Goal: Task Accomplishment & Management: Manage account settings

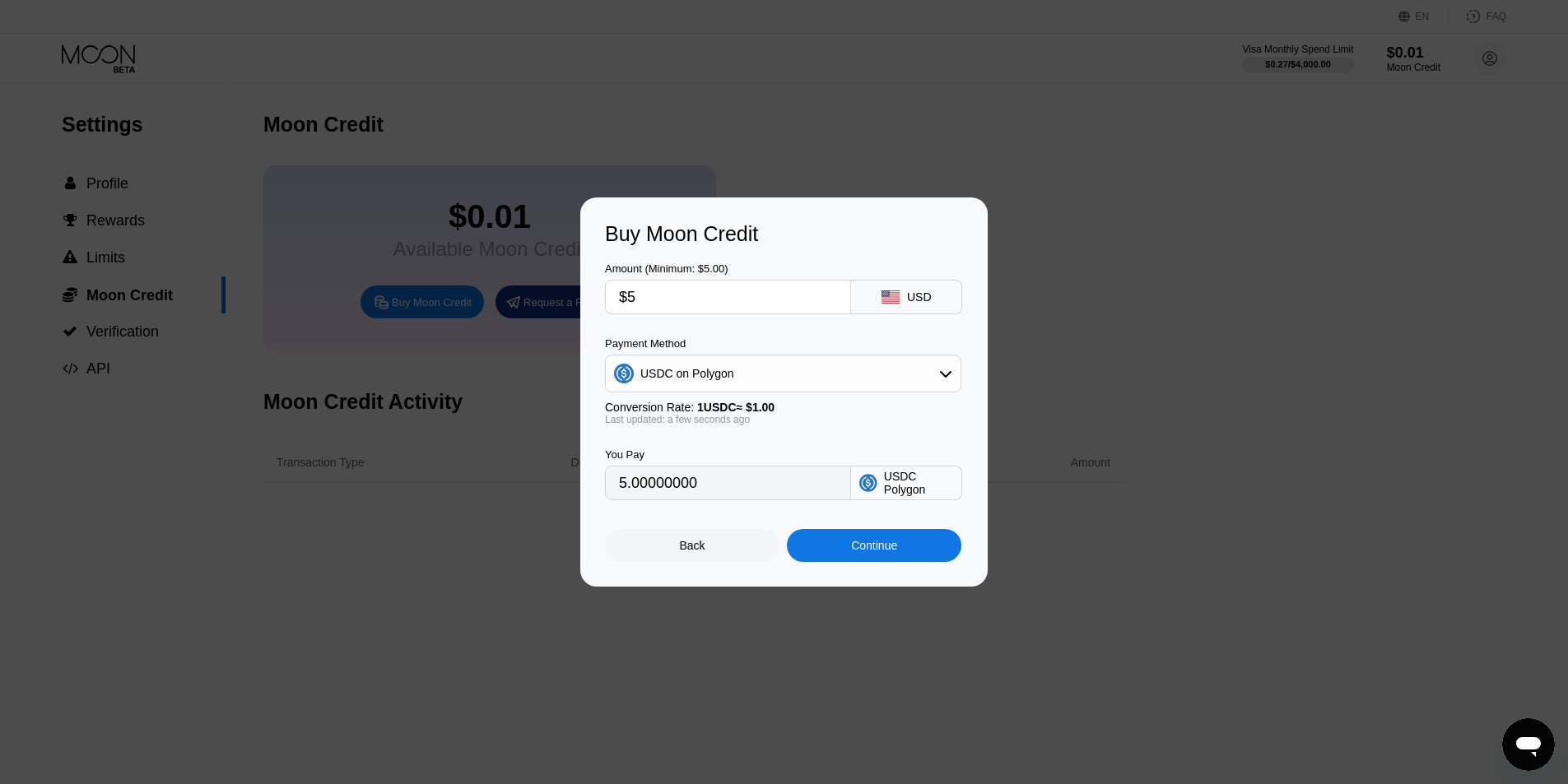
click at [701, 552] on div "Back" at bounding box center [693, 544] width 26 height 13
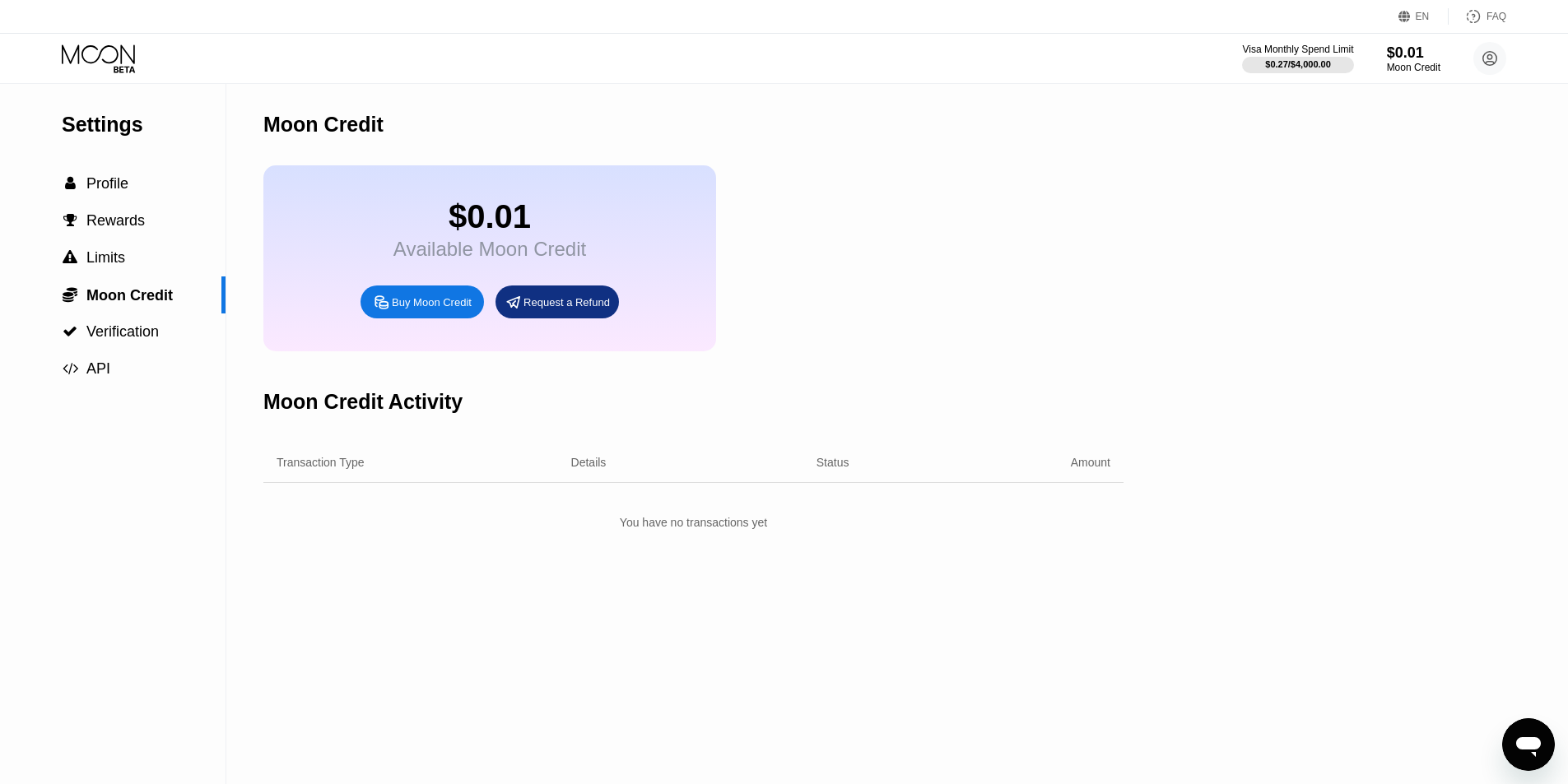
click at [782, 387] on div "Moon Credit Activity" at bounding box center [693, 401] width 859 height 82
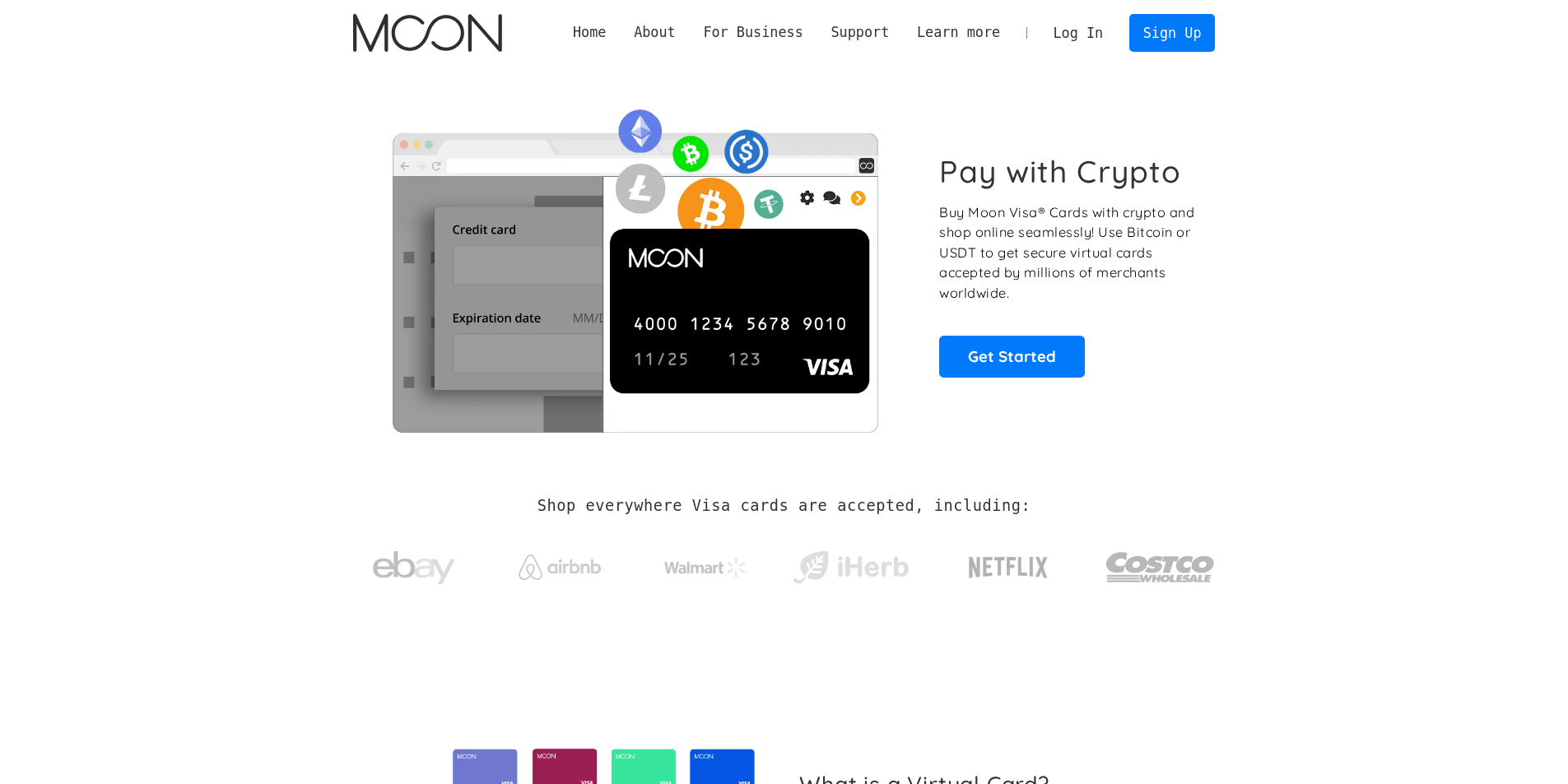
click at [1083, 32] on link "Log In" at bounding box center [1078, 33] width 77 height 36
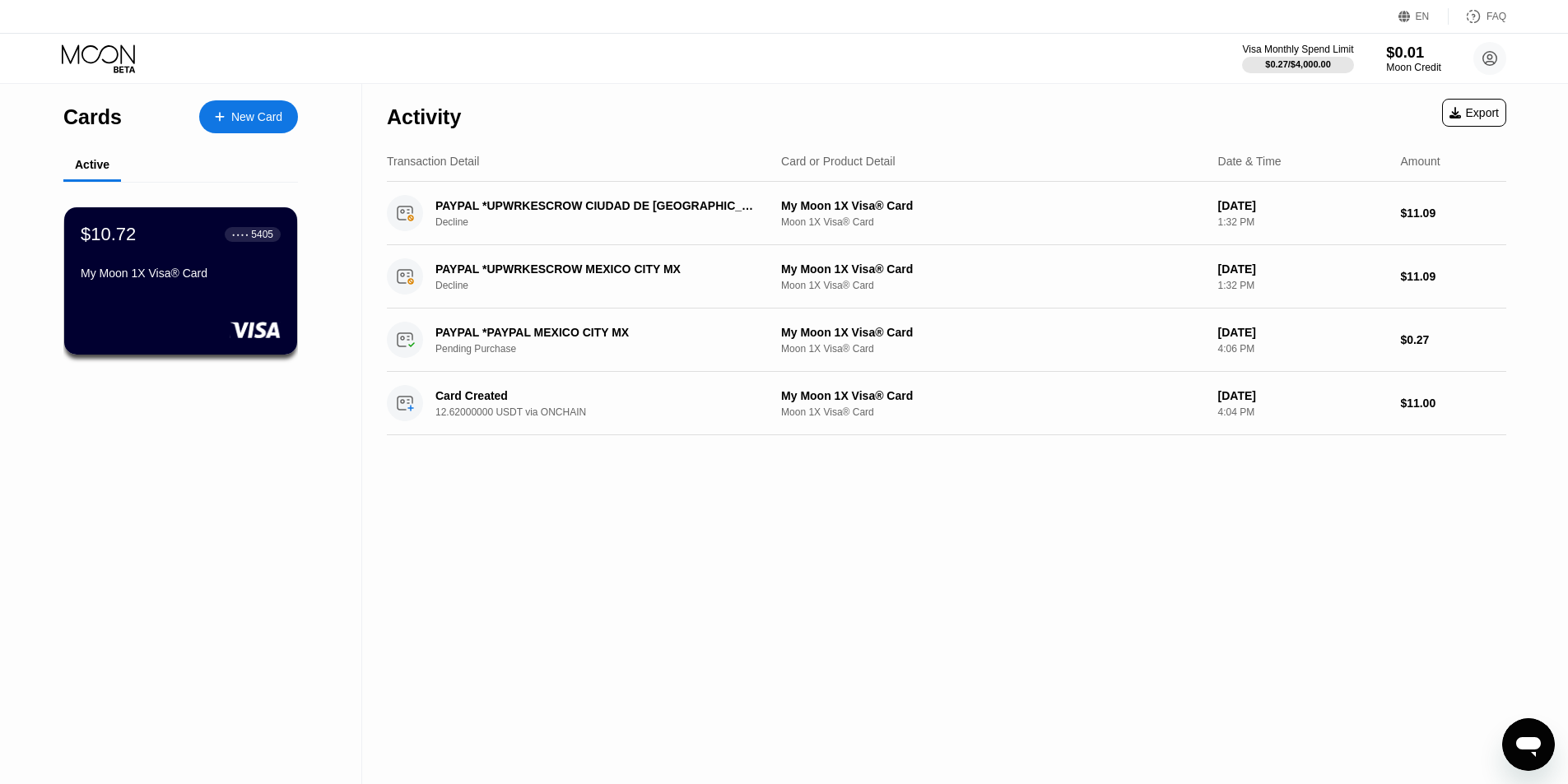
click at [1403, 58] on div "$0.01" at bounding box center [1413, 52] width 55 height 18
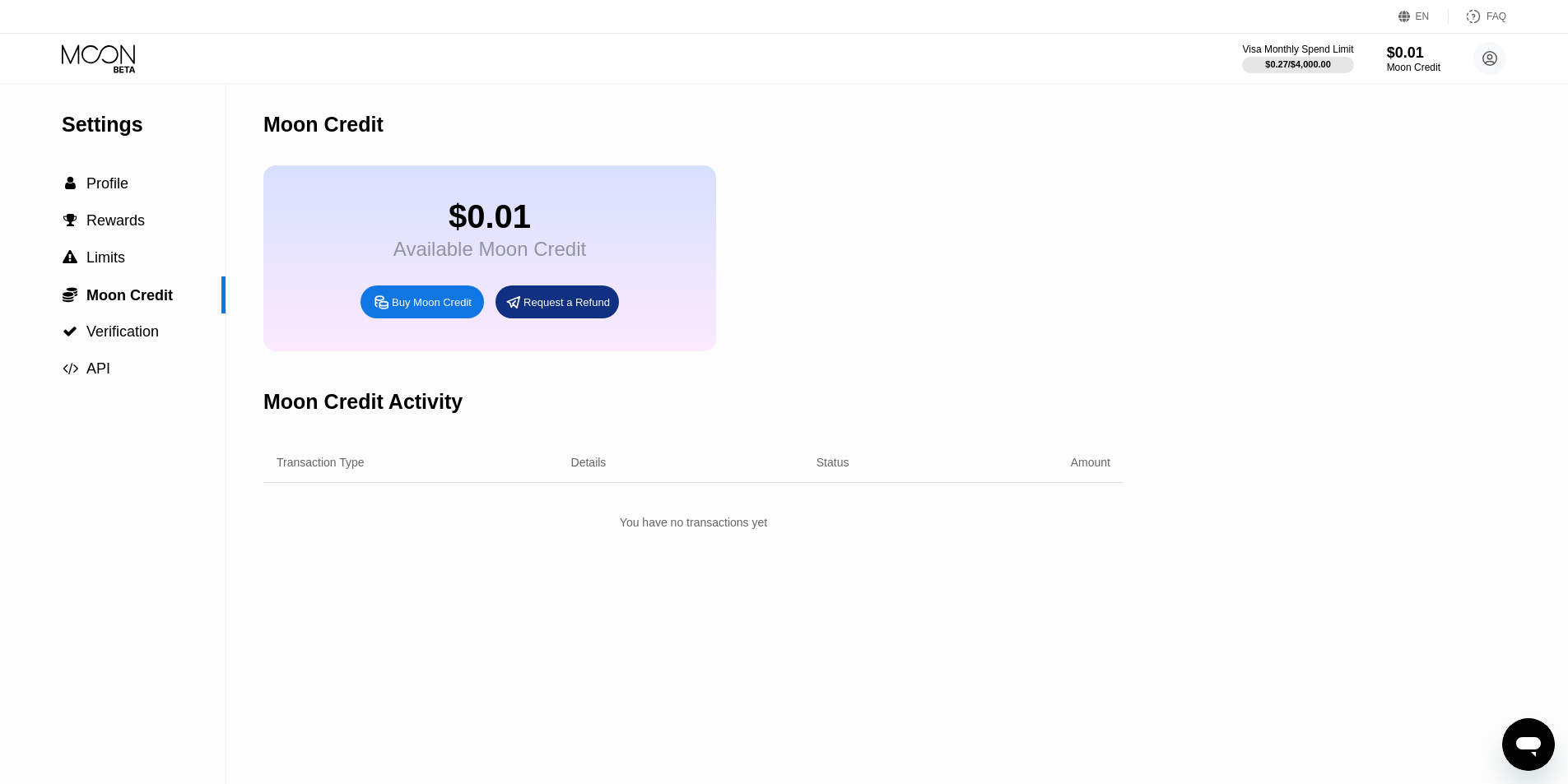
click at [478, 228] on div "$0.01" at bounding box center [489, 217] width 192 height 37
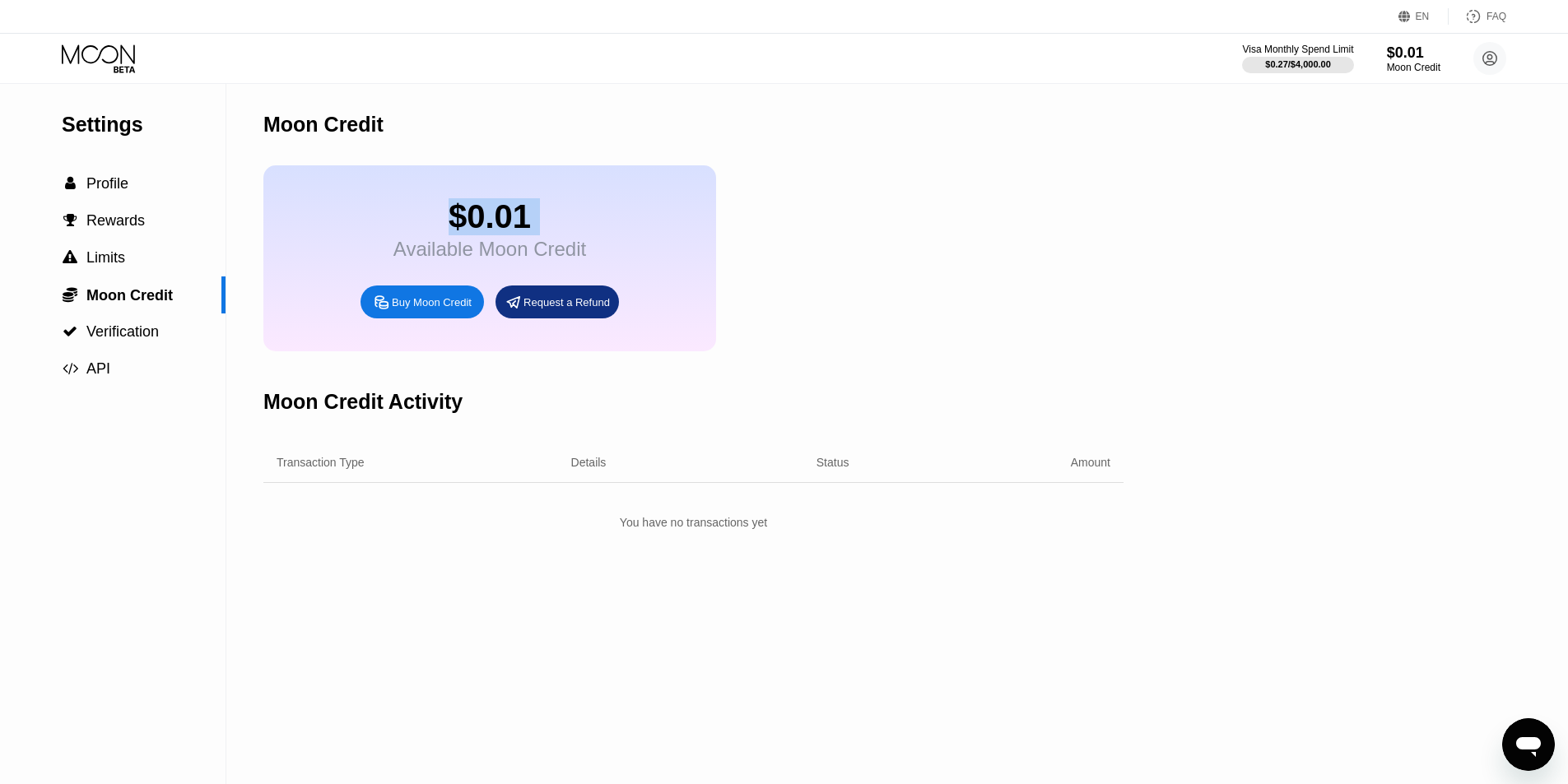
click at [840, 131] on div "Moon Credit" at bounding box center [693, 124] width 859 height 82
click at [113, 181] on span "Profile" at bounding box center [108, 183] width 42 height 17
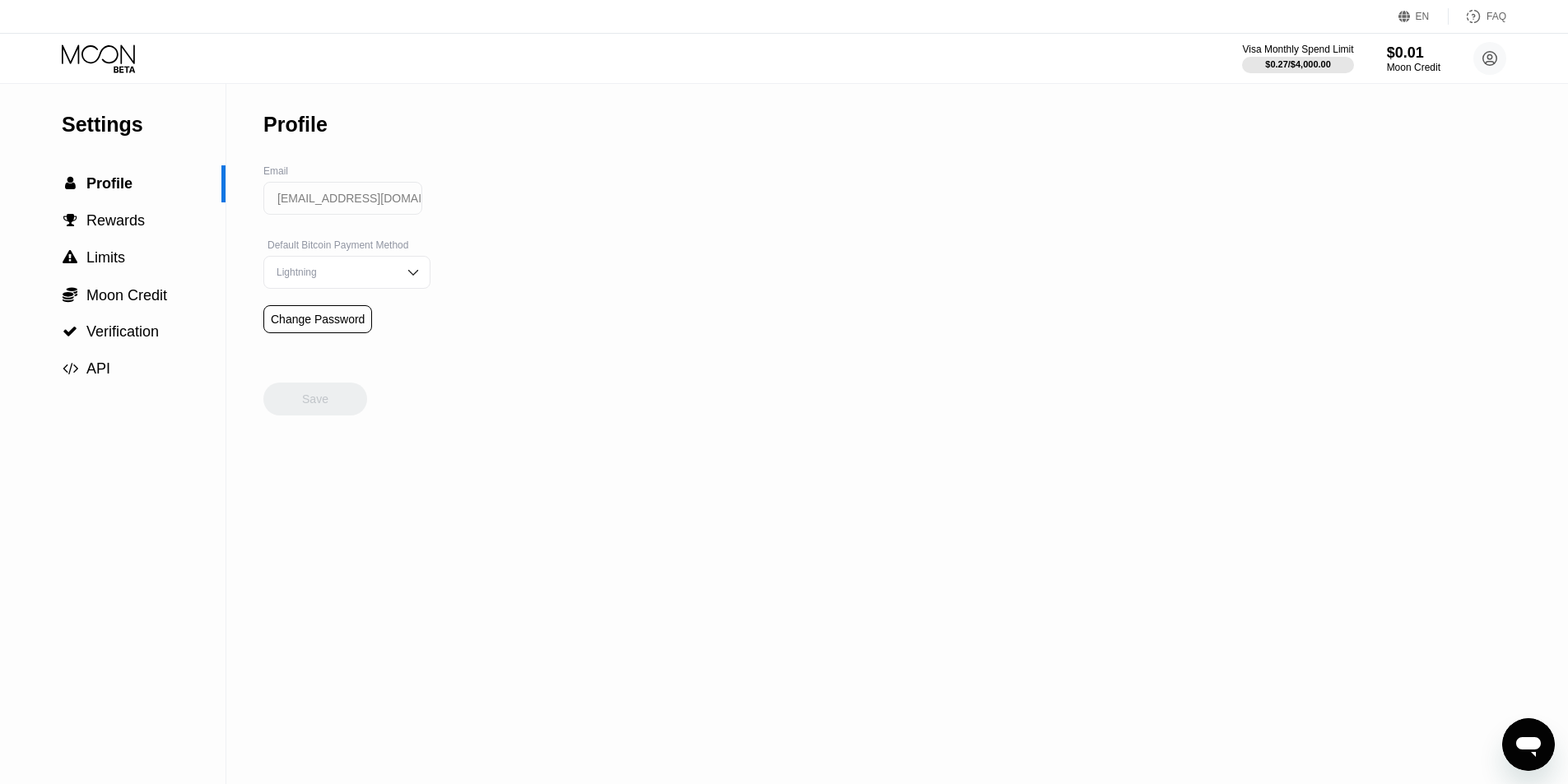
click at [108, 135] on div "Settings" at bounding box center [144, 124] width 164 height 24
click at [112, 59] on icon at bounding box center [101, 58] width 77 height 29
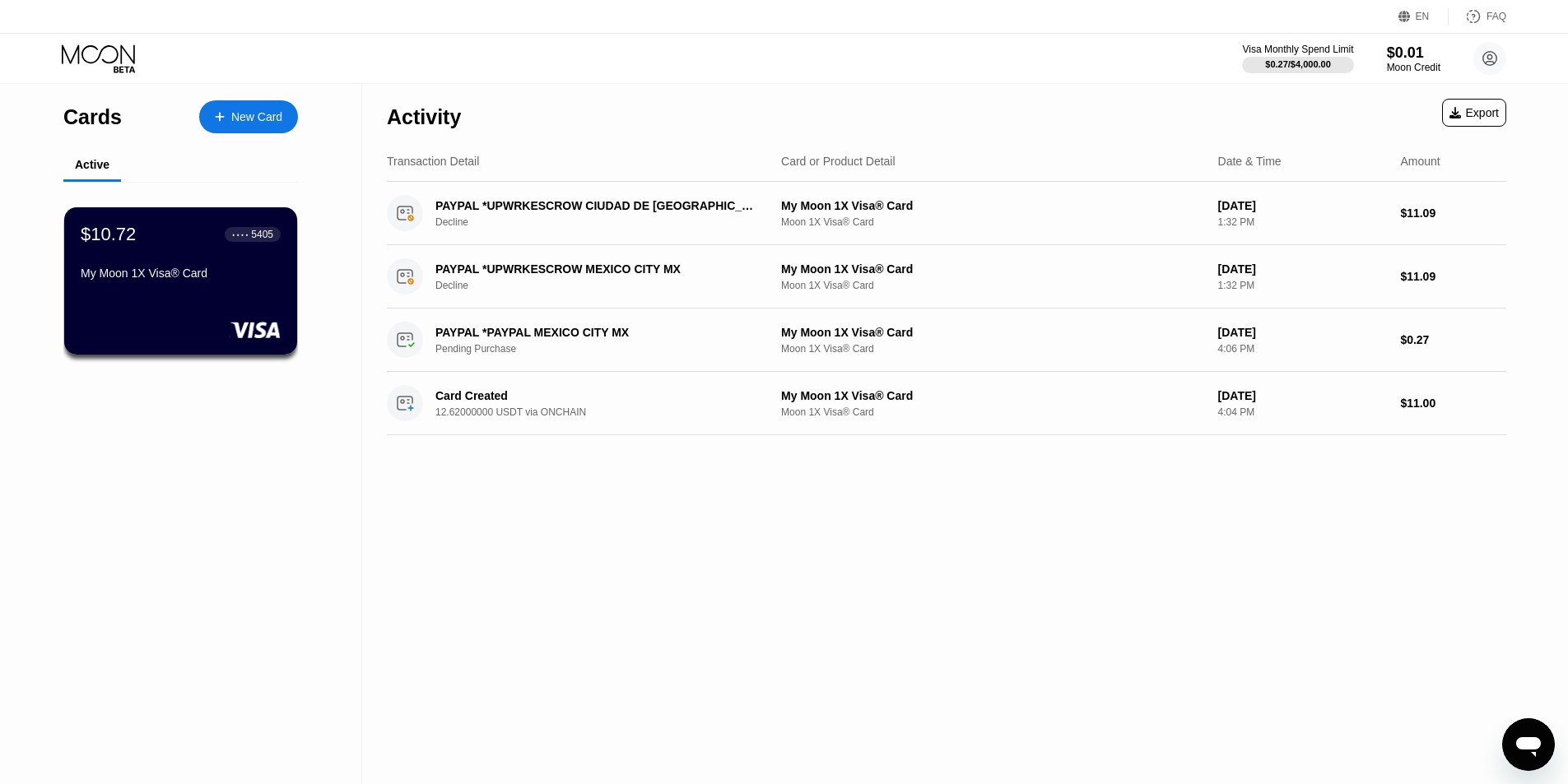
click at [453, 513] on div "Activity Export Transaction Detail Card or Product Detail Date & Time Amount PA…" at bounding box center [946, 434] width 1168 height 700
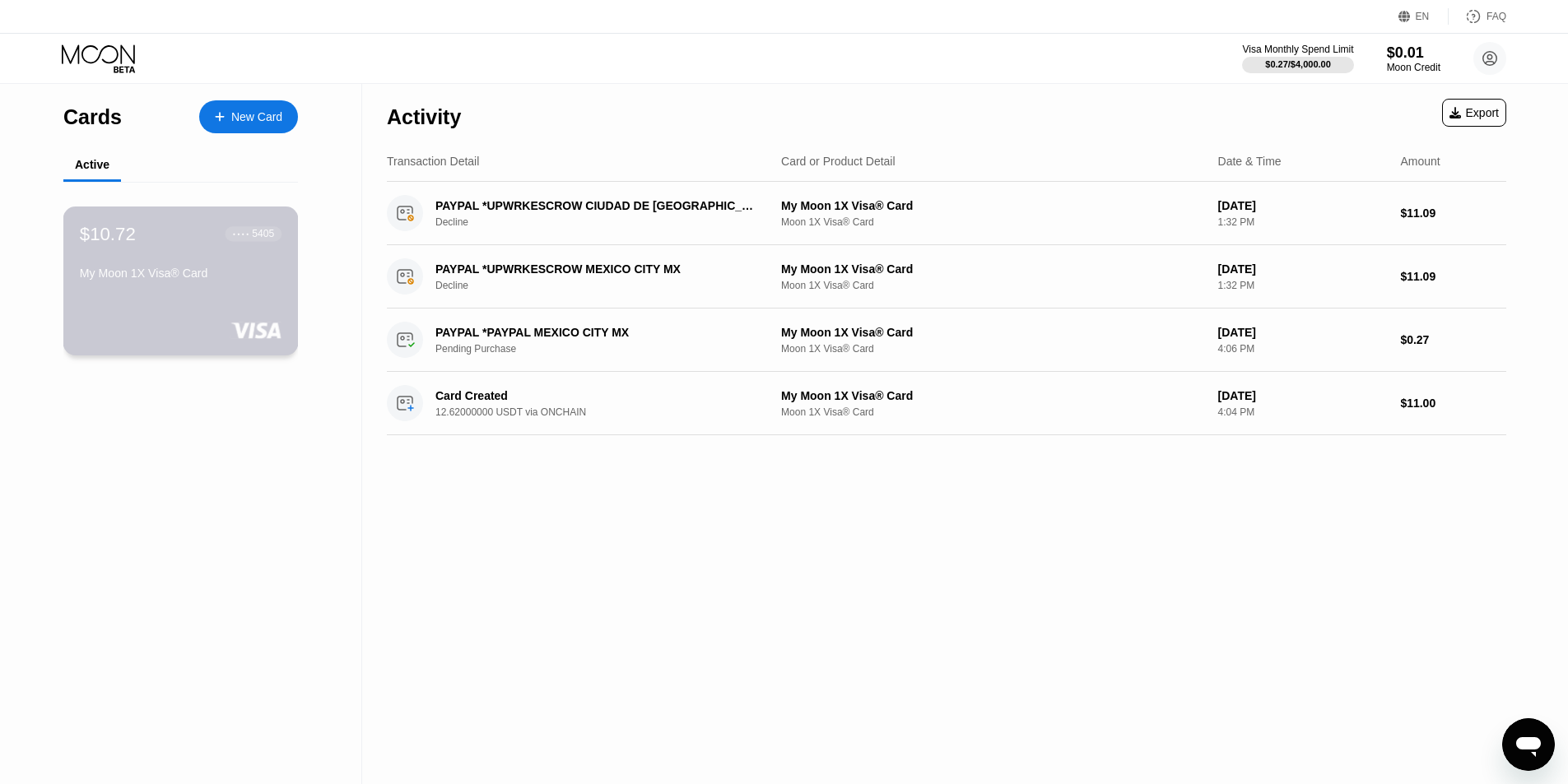
click at [231, 304] on div "$10.72 ● ● ● ● 5405 My Moon 1X Visa® Card" at bounding box center [181, 280] width 235 height 149
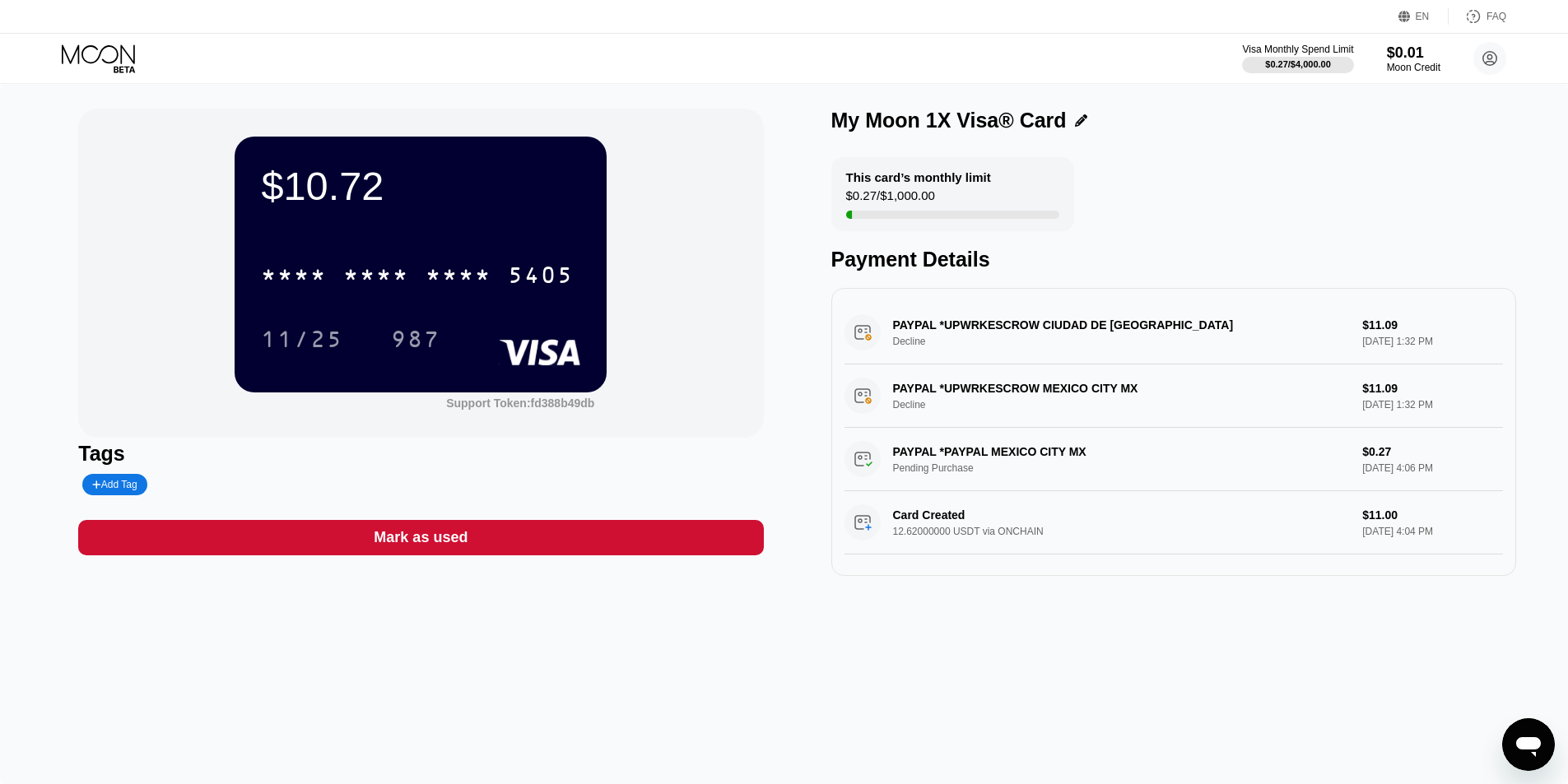
scroll to position [4, 0]
